Goal: Transaction & Acquisition: Download file/media

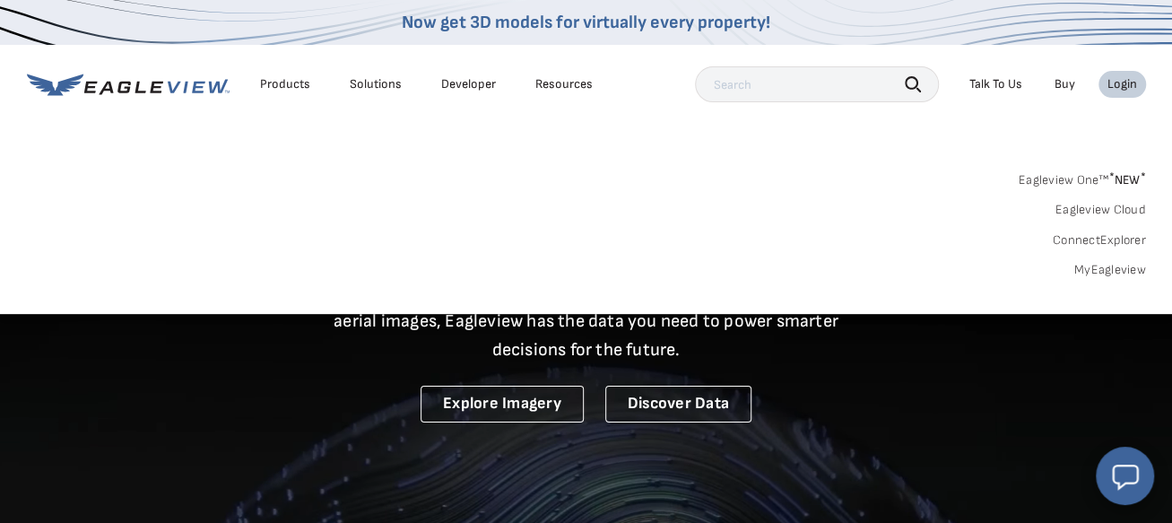
click at [1124, 74] on li "Login" at bounding box center [1122, 84] width 48 height 27
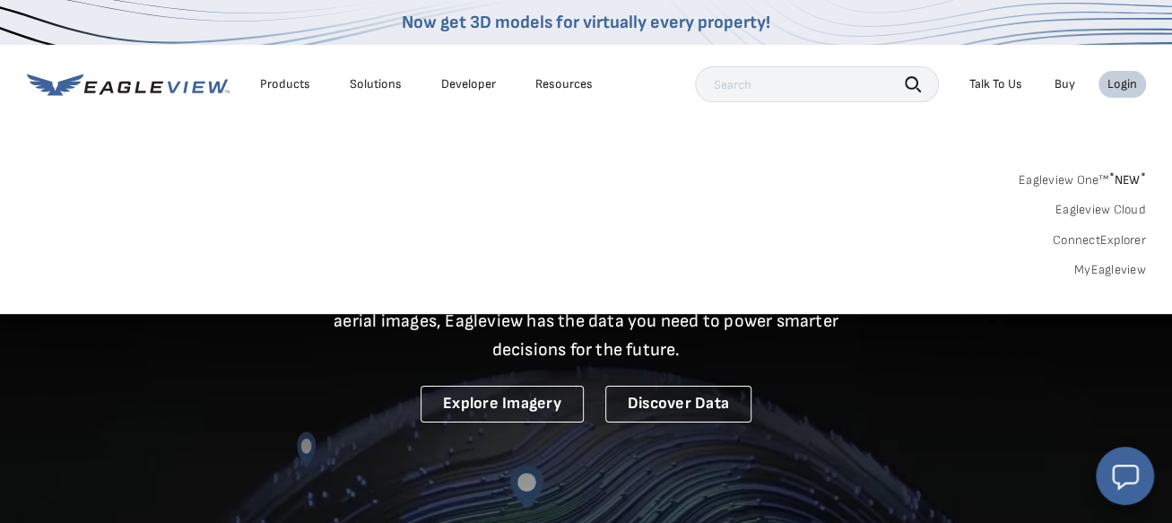
click at [1121, 88] on div "Login" at bounding box center [1122, 84] width 30 height 16
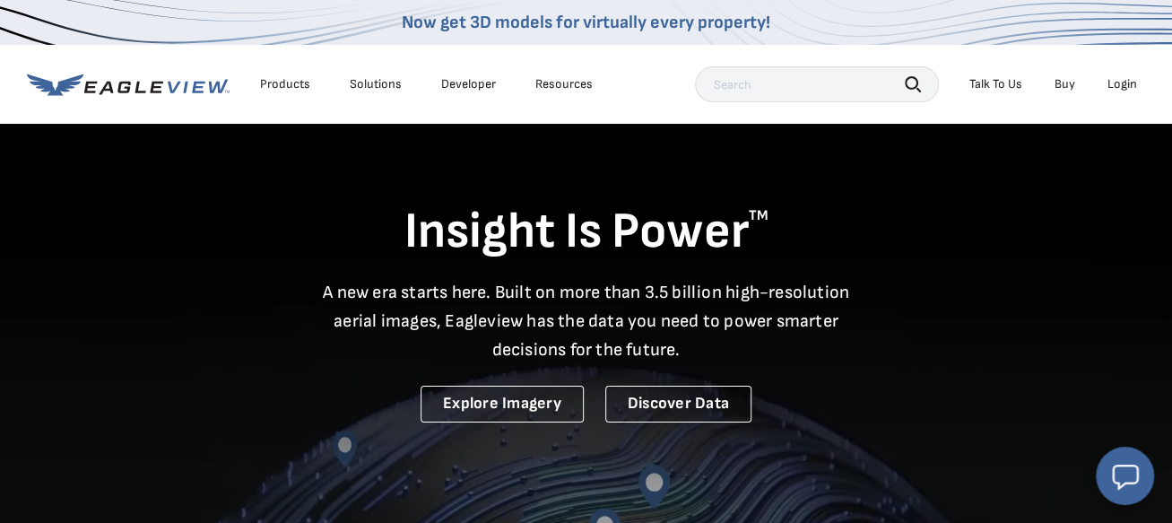
click at [1121, 88] on div "Login" at bounding box center [1122, 84] width 30 height 16
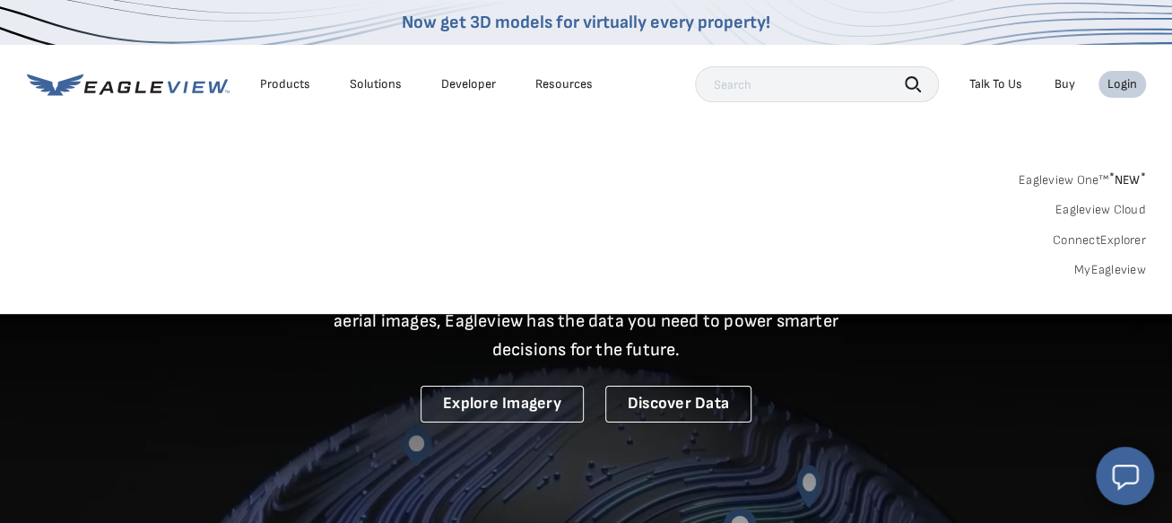
click at [1107, 265] on link "MyEagleview" at bounding box center [1110, 270] width 72 height 16
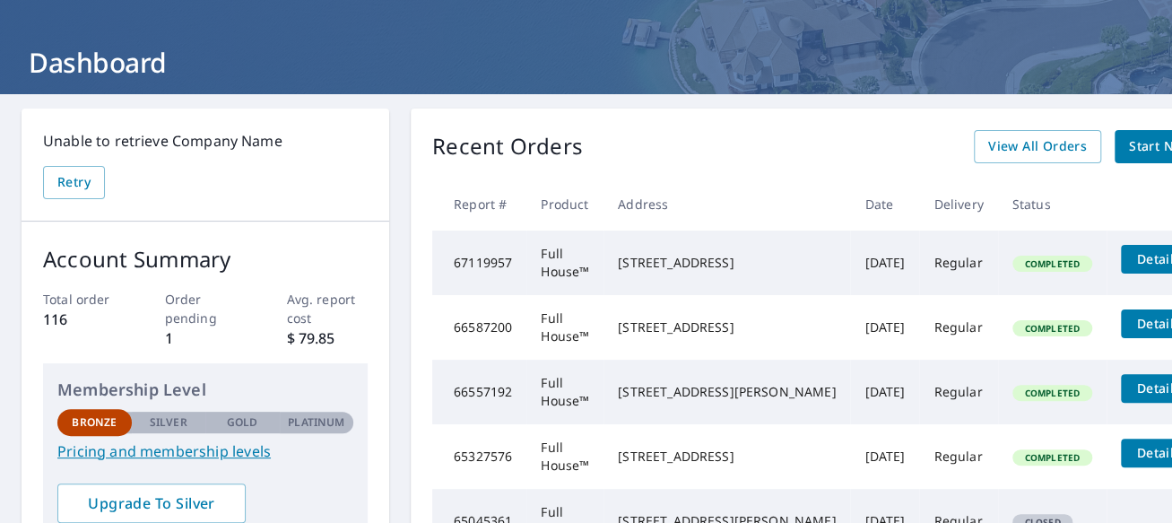
scroll to position [118, 0]
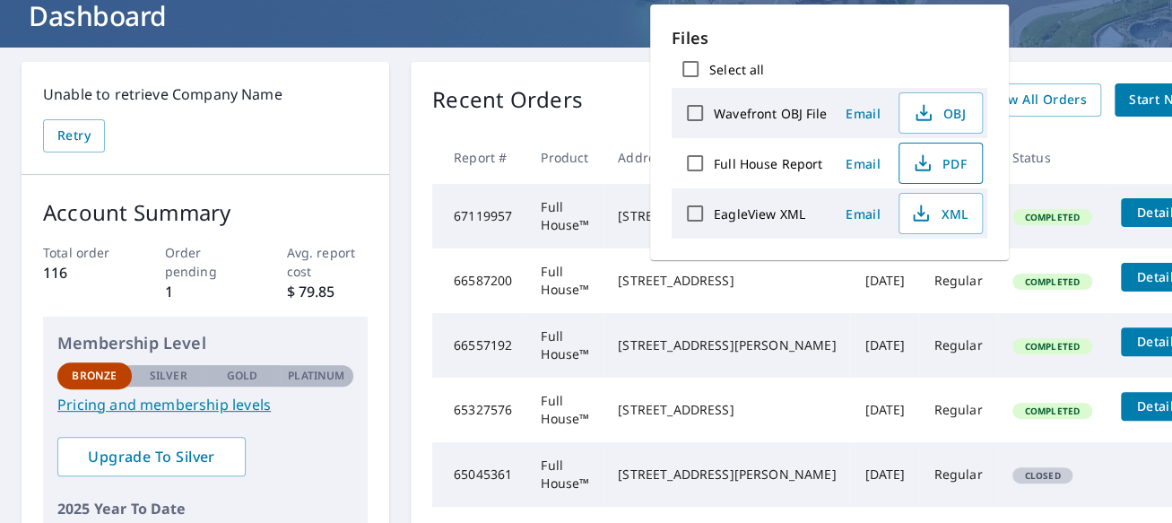
click at [933, 164] on span "PDF" at bounding box center [938, 163] width 57 height 22
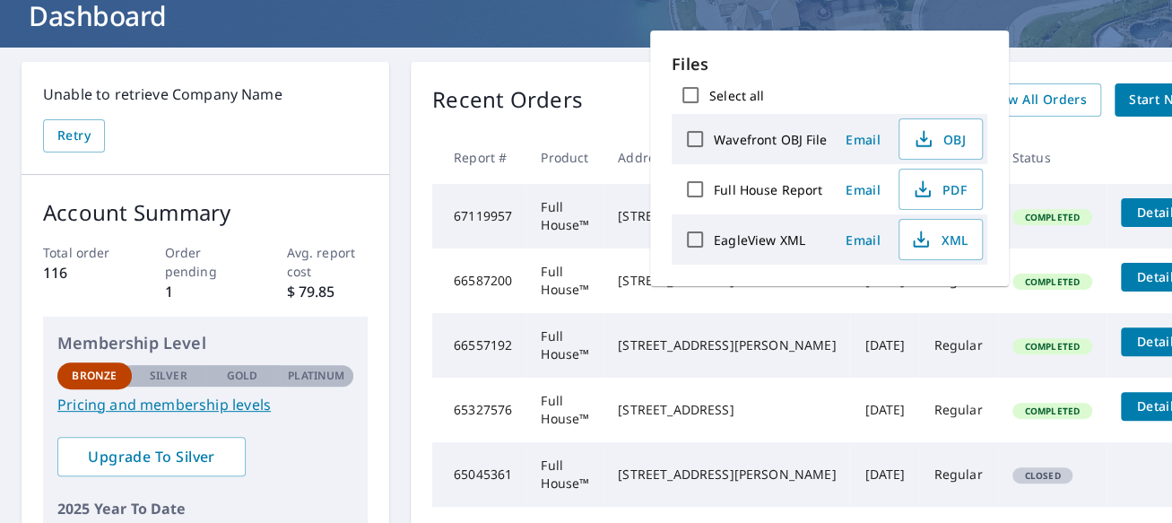
scroll to position [59, 0]
